Goal: Information Seeking & Learning: Understand process/instructions

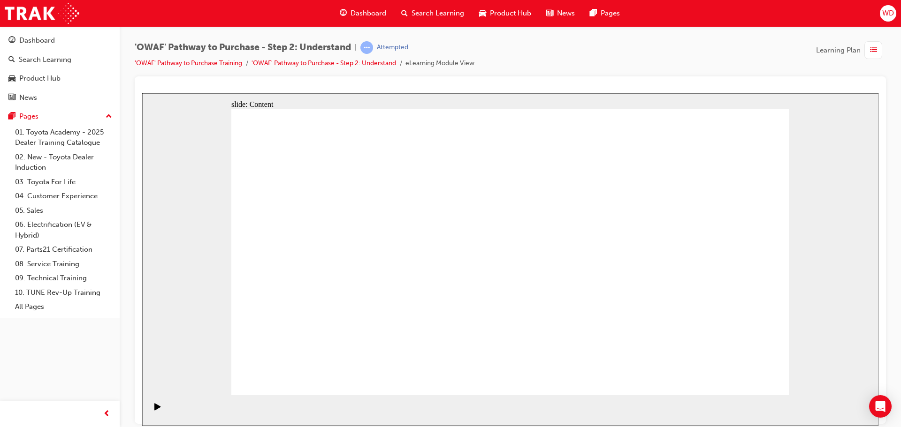
drag, startPoint x: 323, startPoint y: 168, endPoint x: 330, endPoint y: 191, distance: 23.7
drag, startPoint x: 330, startPoint y: 191, endPoint x: 345, endPoint y: 233, distance: 44.2
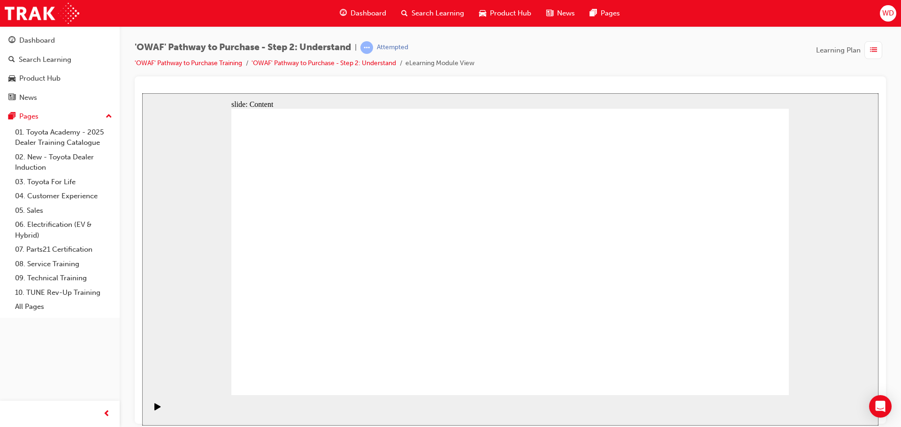
drag, startPoint x: 345, startPoint y: 233, endPoint x: 352, endPoint y: 253, distance: 21.4
drag, startPoint x: 353, startPoint y: 253, endPoint x: 363, endPoint y: 245, distance: 12.3
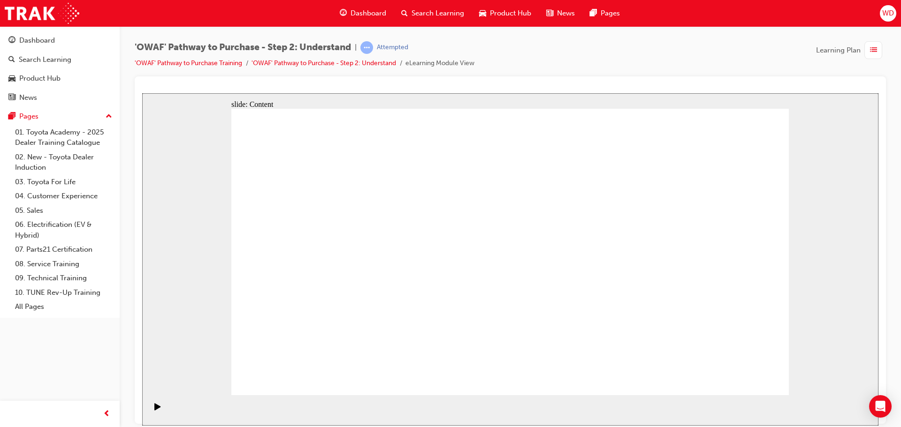
drag, startPoint x: 563, startPoint y: 212, endPoint x: 591, endPoint y: 231, distance: 33.7
drag, startPoint x: 652, startPoint y: 289, endPoint x: 692, endPoint y: 375, distance: 95.1
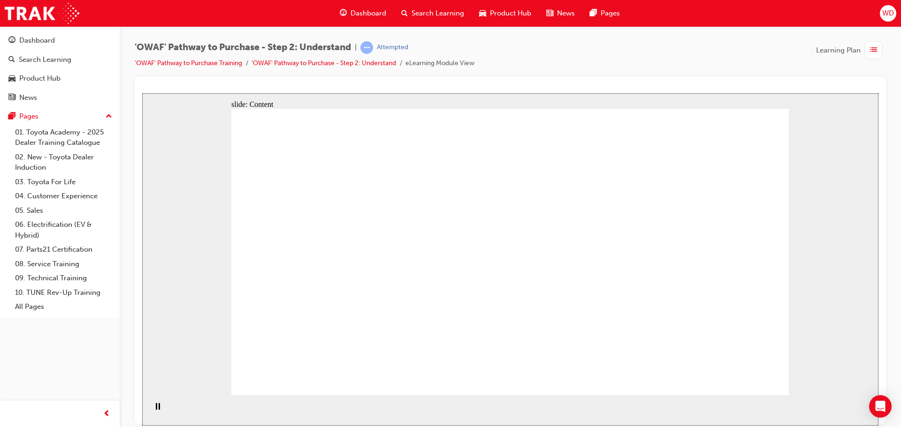
drag, startPoint x: 612, startPoint y: 255, endPoint x: 655, endPoint y: 255, distance: 42.7
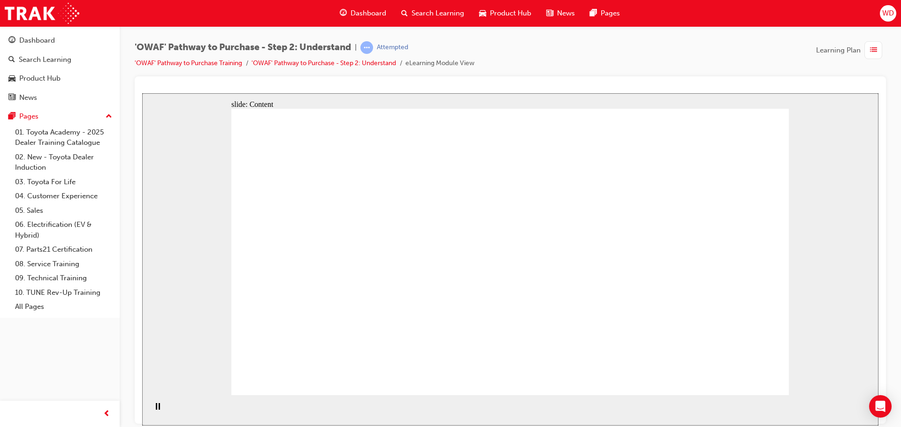
drag, startPoint x: 723, startPoint y: 368, endPoint x: 726, endPoint y: 373, distance: 5.9
